Goal: Task Accomplishment & Management: Complete application form

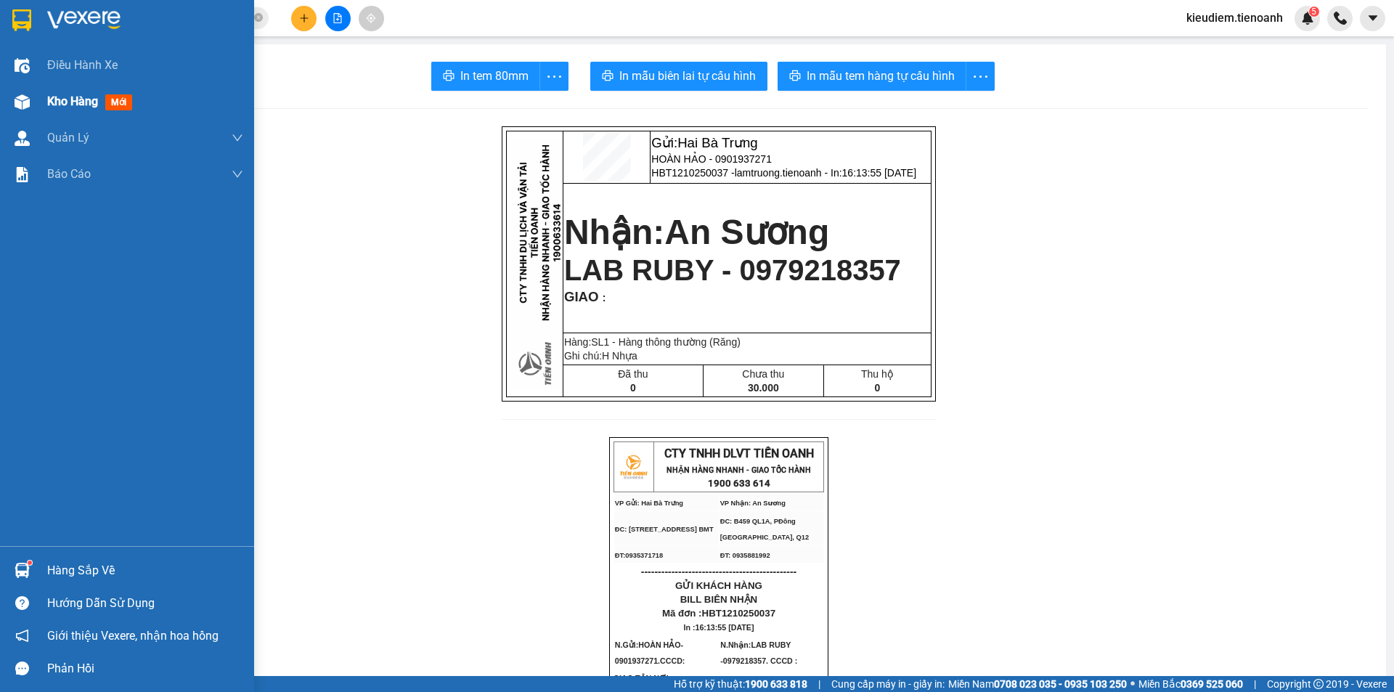
click at [54, 109] on div "Kho hàng mới" at bounding box center [92, 101] width 91 height 18
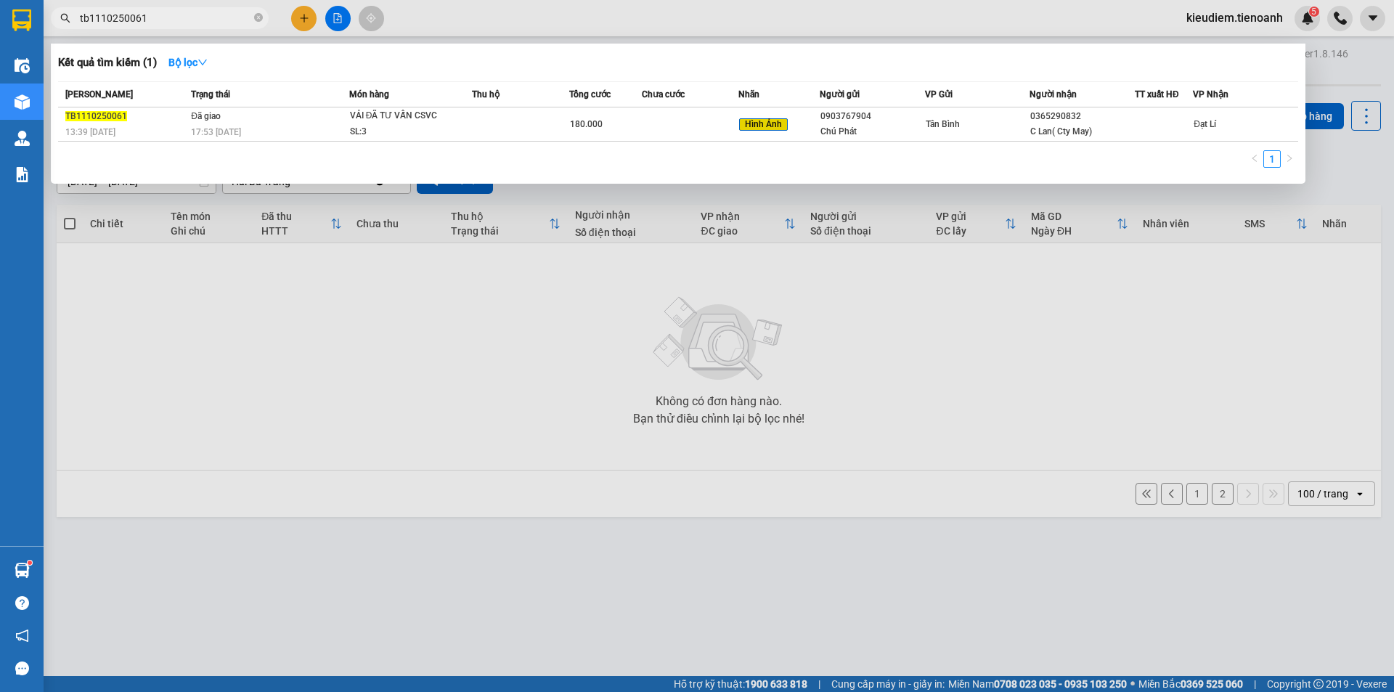
click at [134, 23] on input "tb1110250061" at bounding box center [165, 18] width 171 height 16
paste input "0968448692"
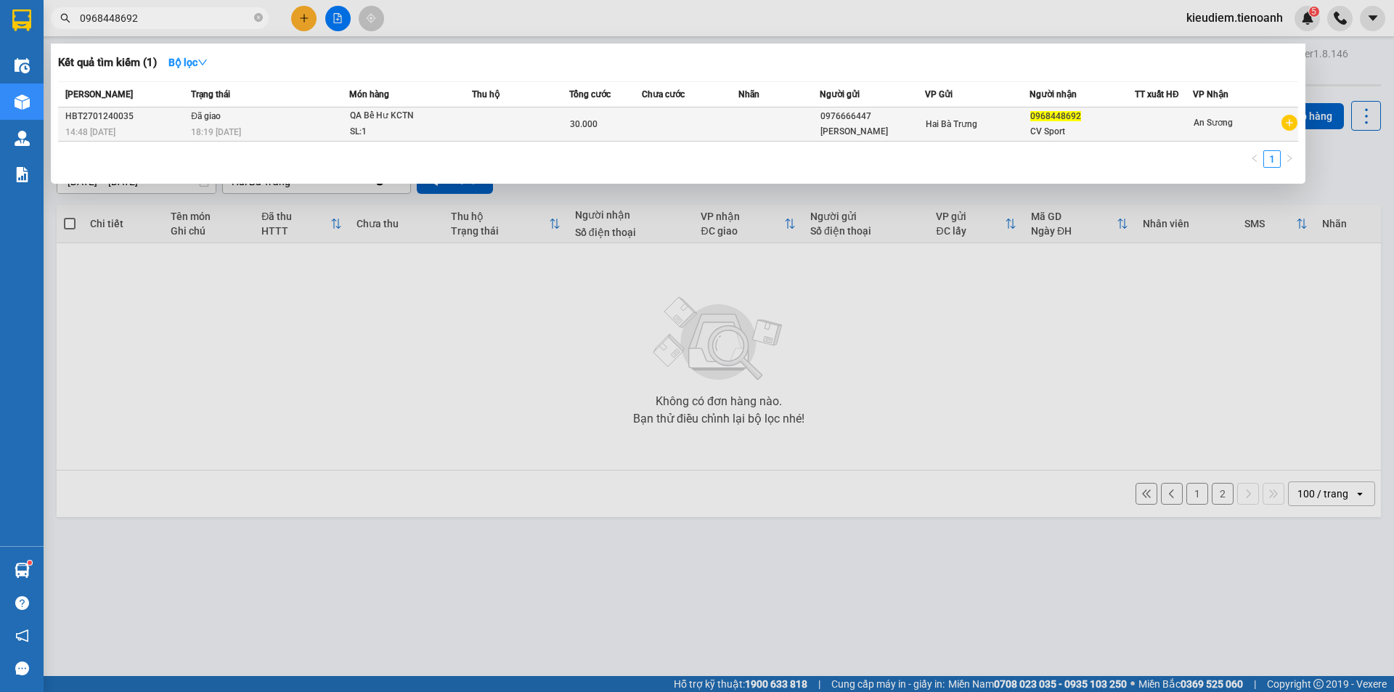
type input "0968448692"
click at [386, 118] on div "QA Bể Hư KCTN" at bounding box center [404, 116] width 109 height 16
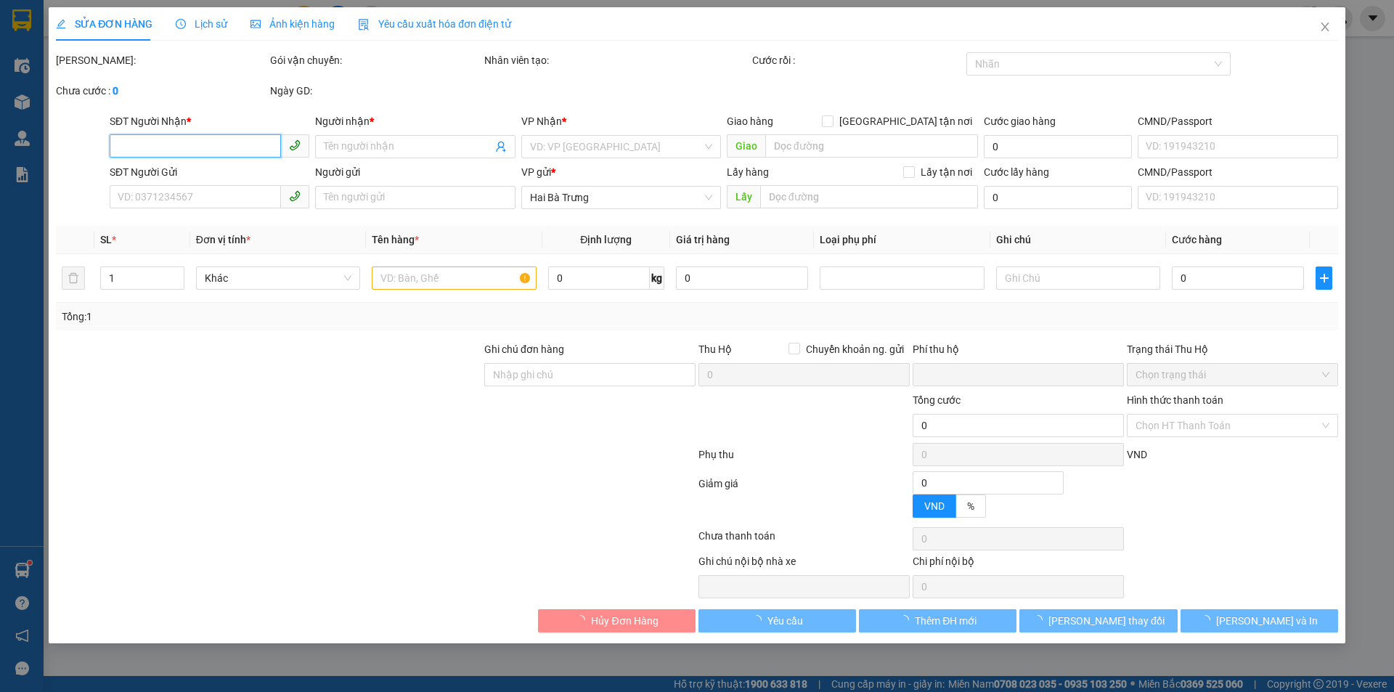
type input "0968448692"
type input "CV Sport"
type input "0976666447"
type input "[PERSON_NAME]"
type input "240968069"
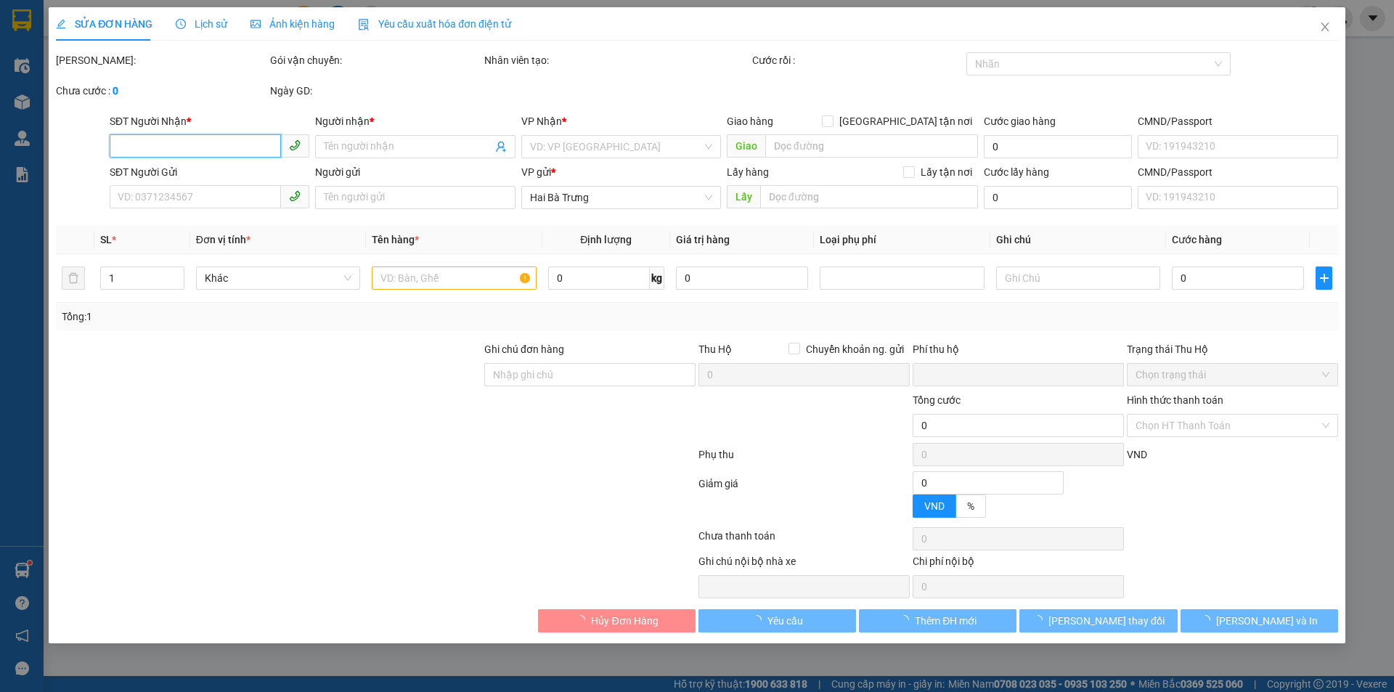
type input "0"
type input "30.000"
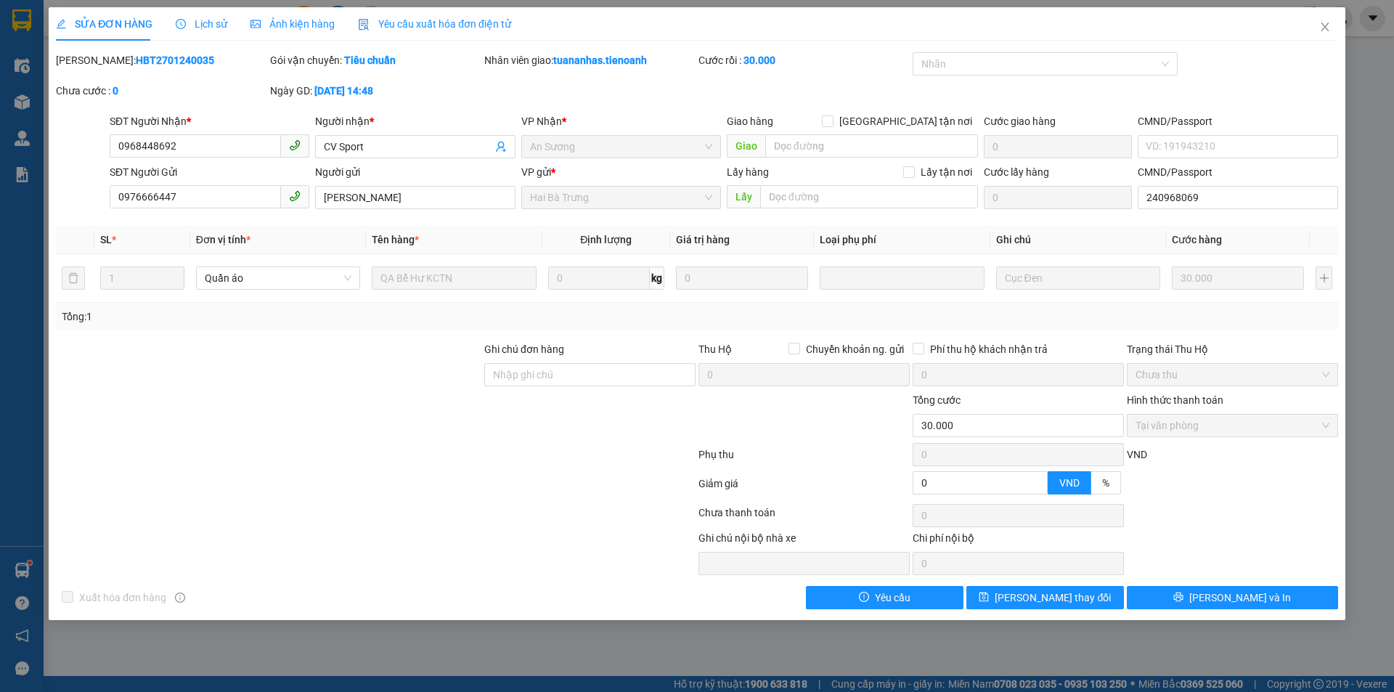
click at [388, 121] on div "Người nhận *" at bounding box center [415, 121] width 200 height 16
click at [388, 139] on input "CV Sport" at bounding box center [408, 147] width 168 height 16
click at [428, 473] on div at bounding box center [375, 486] width 643 height 29
click at [1328, 25] on icon "close" at bounding box center [1325, 27] width 12 height 12
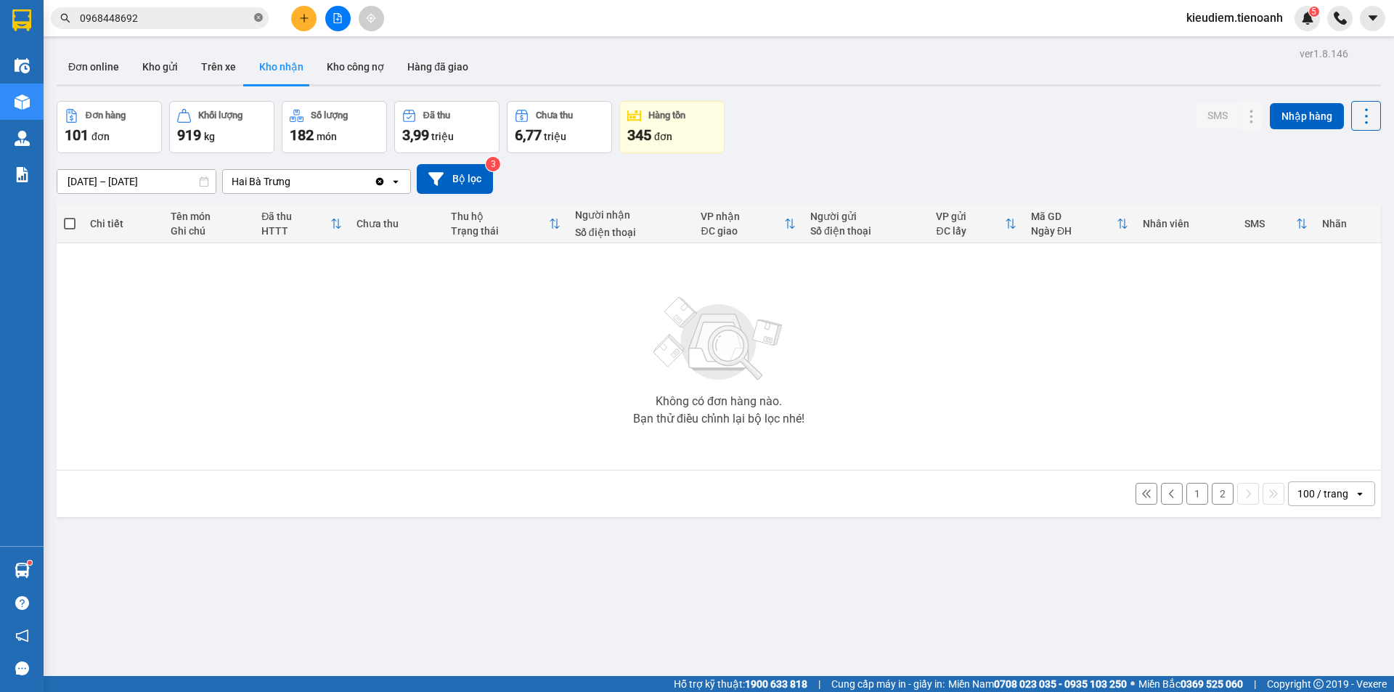
click at [260, 19] on icon "close-circle" at bounding box center [258, 17] width 9 height 9
